Goal: Find specific page/section: Find specific page/section

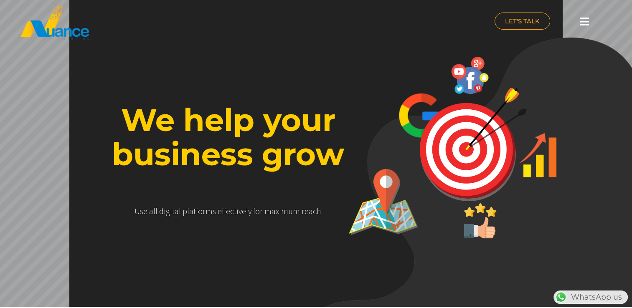
click at [586, 14] on div at bounding box center [584, 22] width 17 height 18
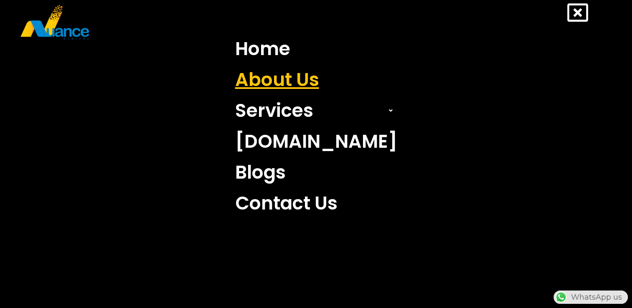
click at [315, 84] on link "About Us" at bounding box center [316, 79] width 175 height 31
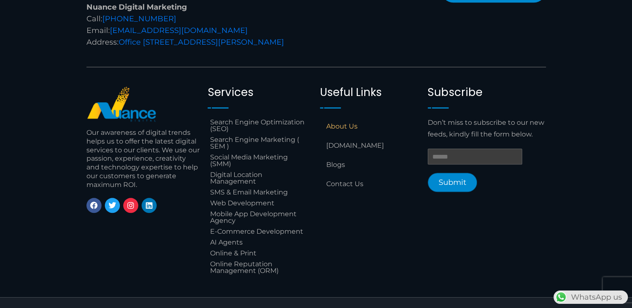
scroll to position [828, 0]
